Goal: Navigation & Orientation: Find specific page/section

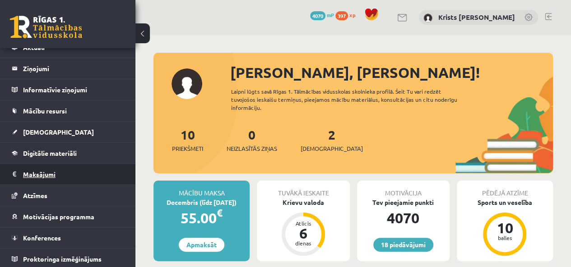
scroll to position [45, 0]
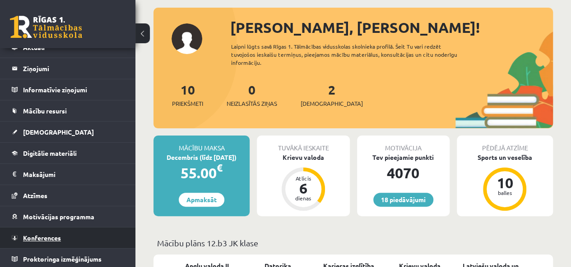
click at [51, 232] on link "Konferences" at bounding box center [68, 238] width 112 height 21
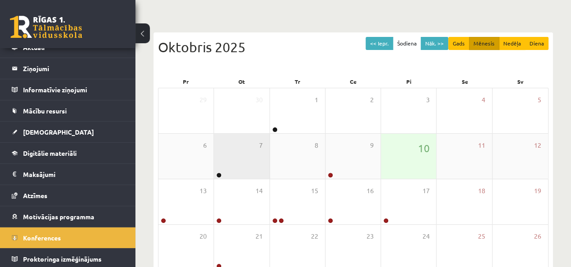
scroll to position [90, 0]
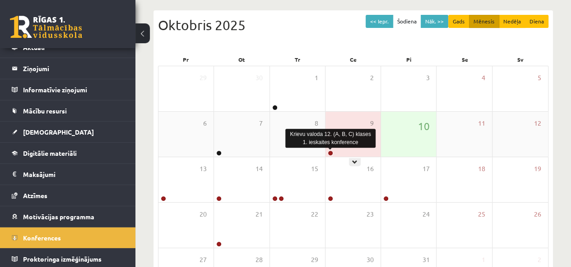
click at [329, 152] on link at bounding box center [329, 153] width 5 height 5
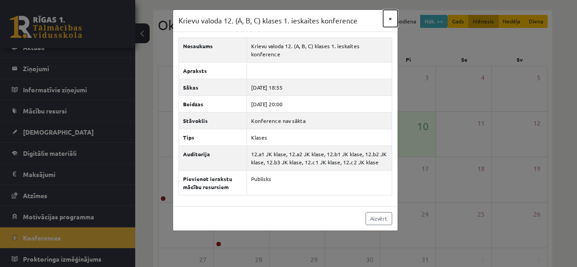
click at [391, 17] on button "×" at bounding box center [390, 18] width 14 height 17
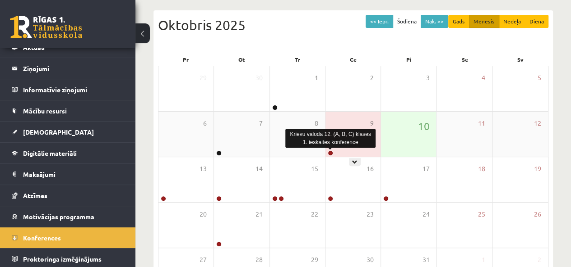
click at [331, 154] on link at bounding box center [329, 153] width 5 height 5
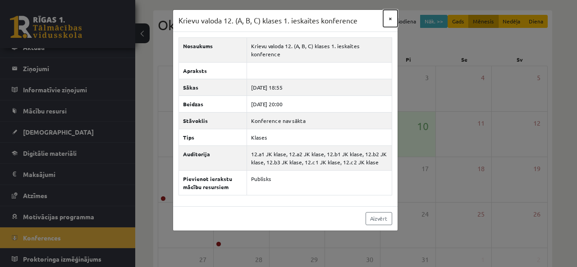
click at [392, 20] on button "×" at bounding box center [390, 18] width 14 height 17
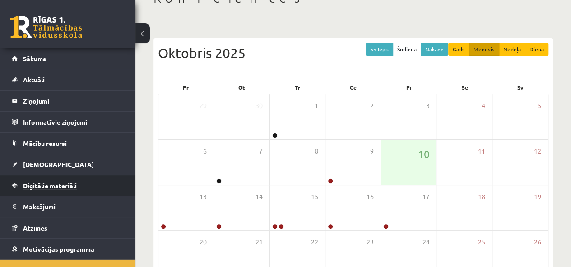
scroll to position [0, 0]
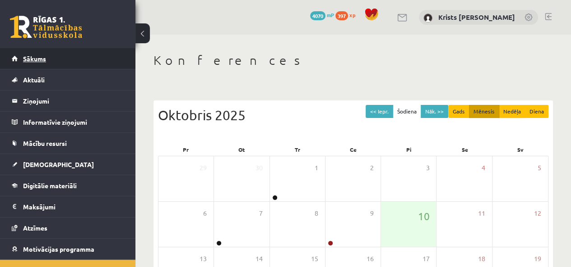
click at [39, 57] on span "Sākums" at bounding box center [34, 59] width 23 height 8
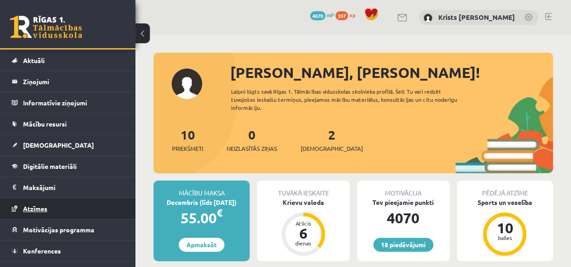
scroll to position [32, 0]
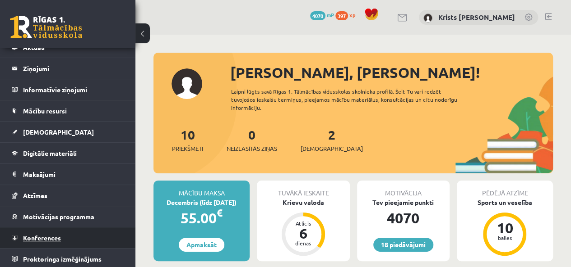
click at [43, 239] on span "Konferences" at bounding box center [42, 238] width 38 height 8
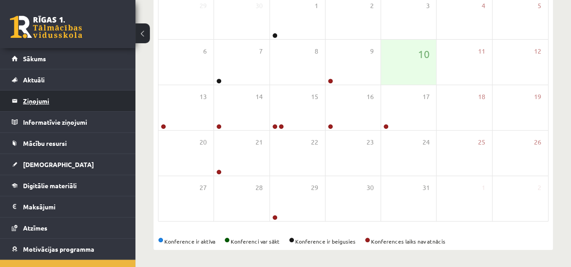
click at [38, 105] on legend "Ziņojumi 0" at bounding box center [73, 101] width 101 height 21
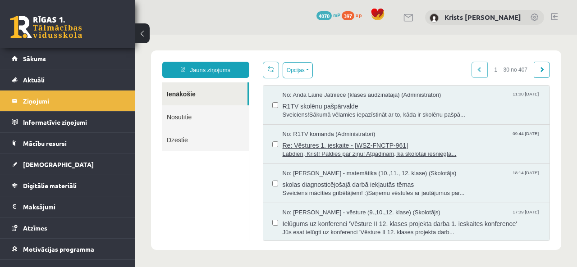
scroll to position [45, 0]
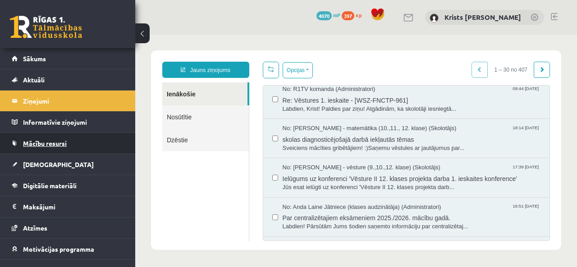
click at [43, 148] on link "Mācību resursi" at bounding box center [68, 143] width 112 height 21
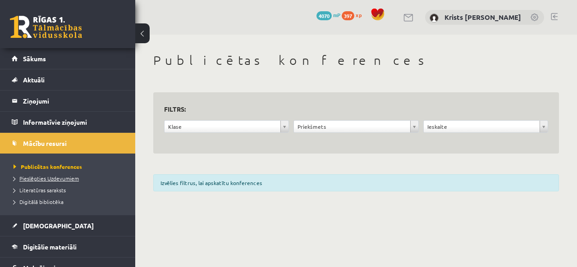
click at [44, 175] on span "Pieslēgties Uzdevumiem" at bounding box center [46, 178] width 65 height 7
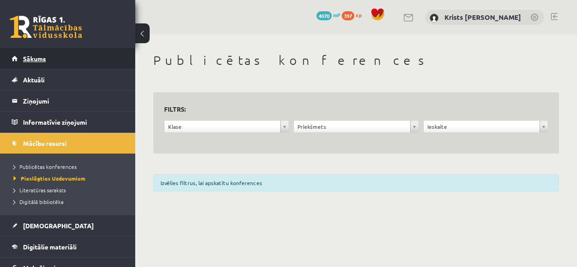
click at [37, 64] on link "Sākums" at bounding box center [68, 58] width 112 height 21
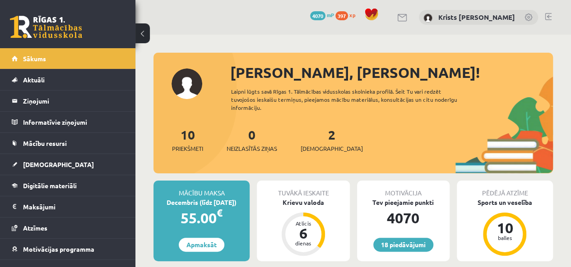
click at [548, 20] on div at bounding box center [547, 17] width 7 height 9
click at [548, 17] on link at bounding box center [547, 16] width 7 height 7
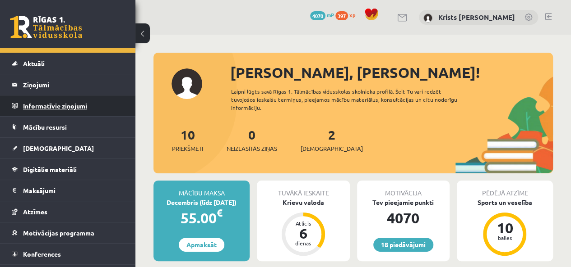
scroll to position [32, 0]
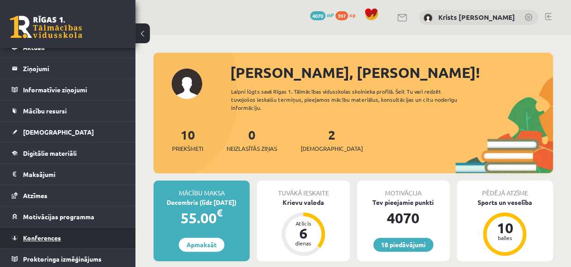
click at [37, 241] on link "Konferences" at bounding box center [68, 238] width 112 height 21
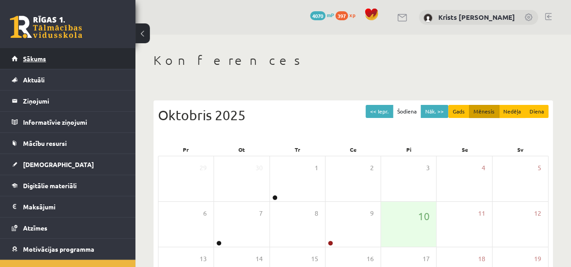
click at [27, 56] on span "Sākums" at bounding box center [34, 59] width 23 height 8
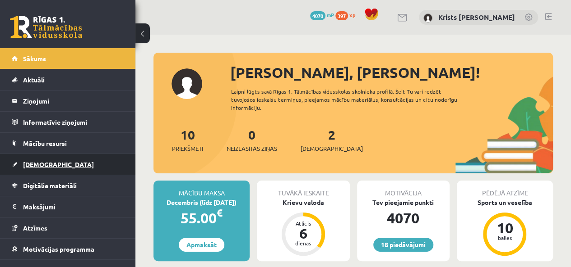
click at [41, 170] on link "[DEMOGRAPHIC_DATA]" at bounding box center [68, 164] width 112 height 21
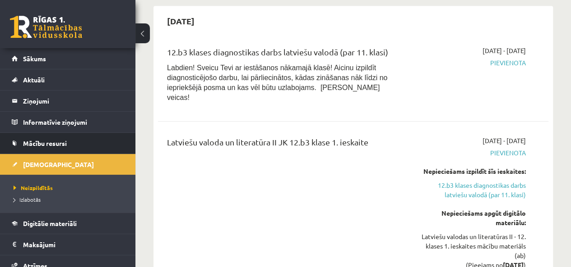
scroll to position [316, 0]
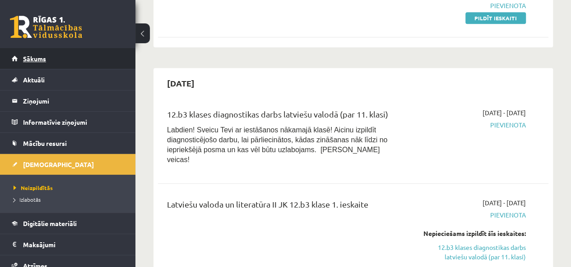
click at [23, 63] on link "Sākums" at bounding box center [68, 58] width 112 height 21
